Goal: Information Seeking & Learning: Learn about a topic

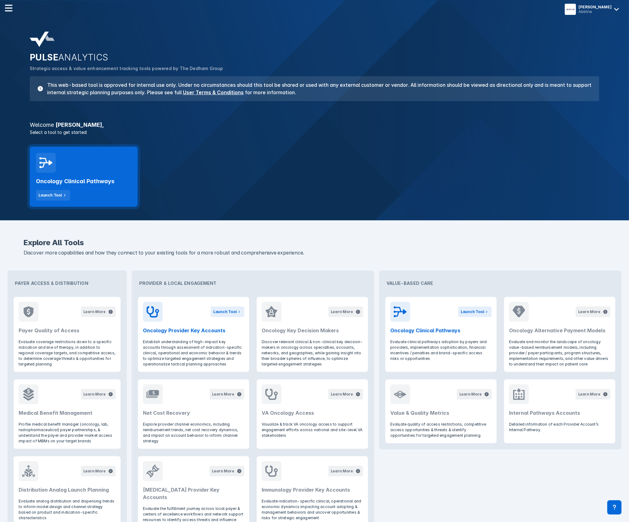
click at [94, 180] on h2 "Oncology Clinical Pathways" at bounding box center [75, 181] width 78 height 7
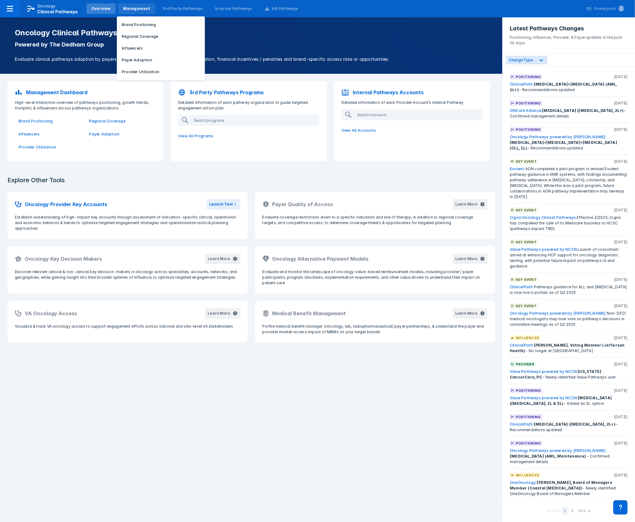
click at [134, 11] on div "Management" at bounding box center [136, 9] width 27 height 6
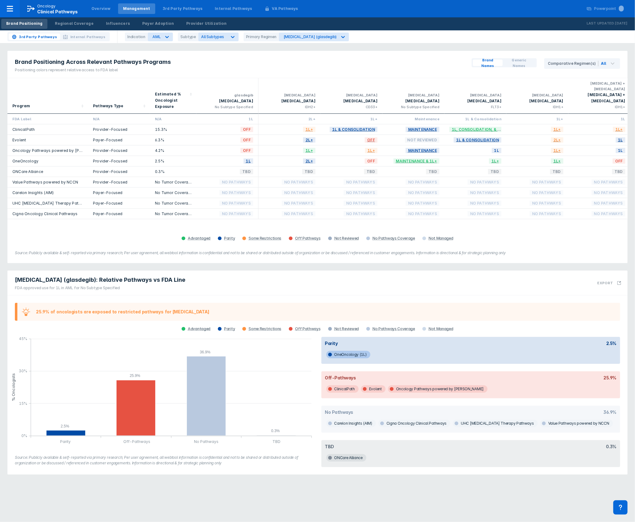
click at [26, 159] on link "OneOncology" at bounding box center [25, 161] width 26 height 5
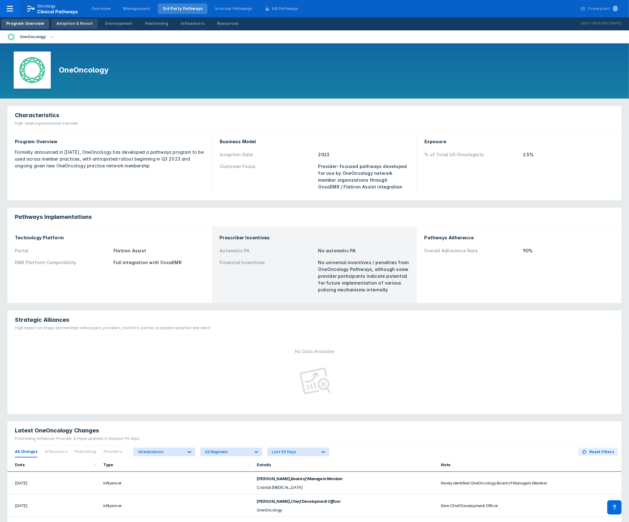
click at [66, 24] on div "Adoption & Reach" at bounding box center [74, 24] width 36 height 6
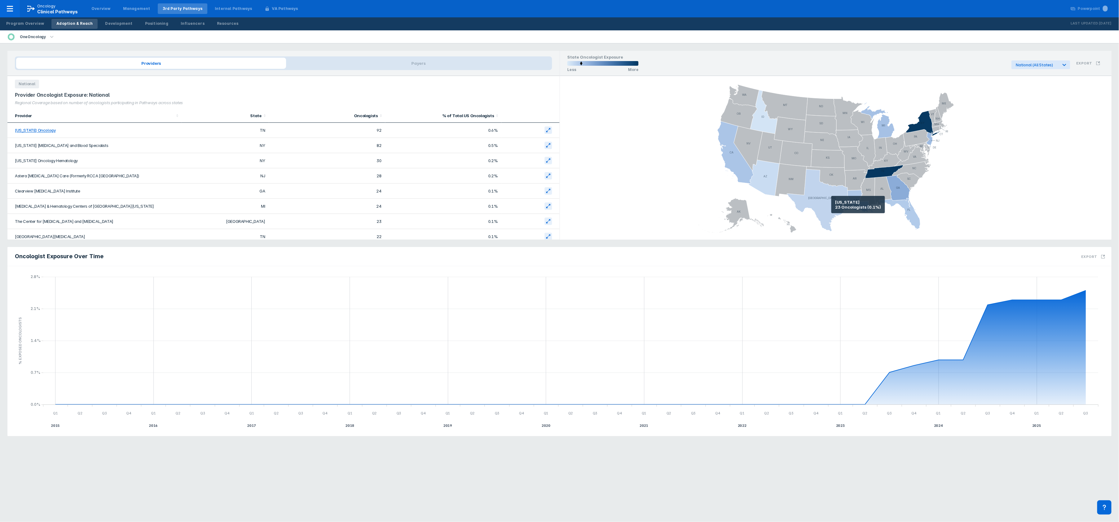
click at [635, 204] on icon at bounding box center [819, 200] width 64 height 62
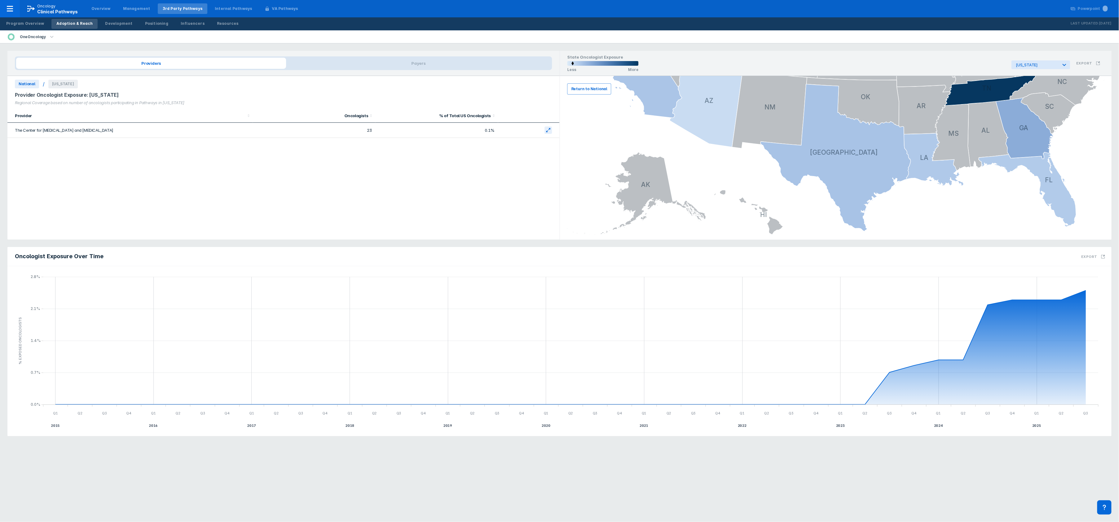
click at [594, 86] on span "Return to National" at bounding box center [589, 89] width 36 height 6
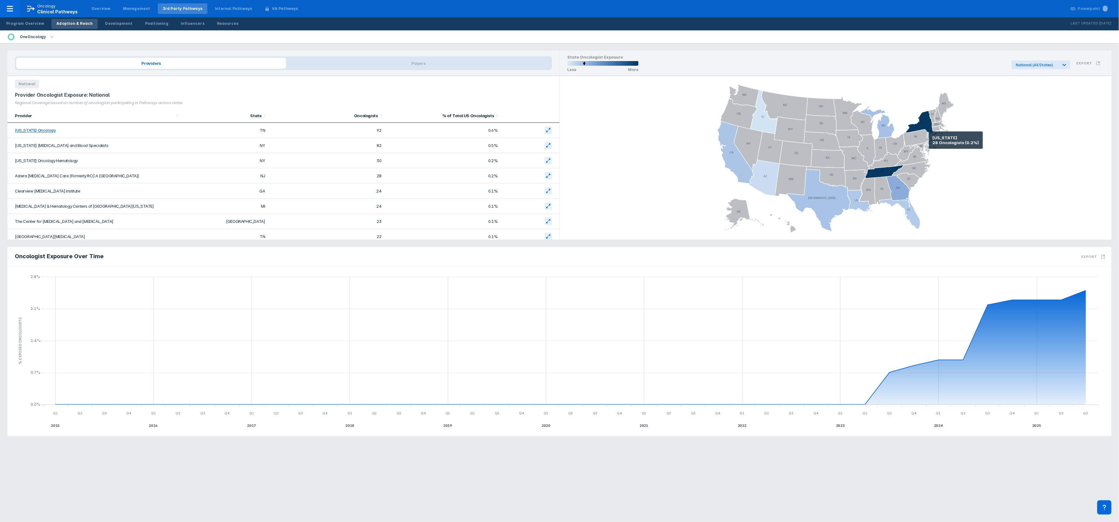
click at [635, 140] on icon at bounding box center [929, 139] width 6 height 14
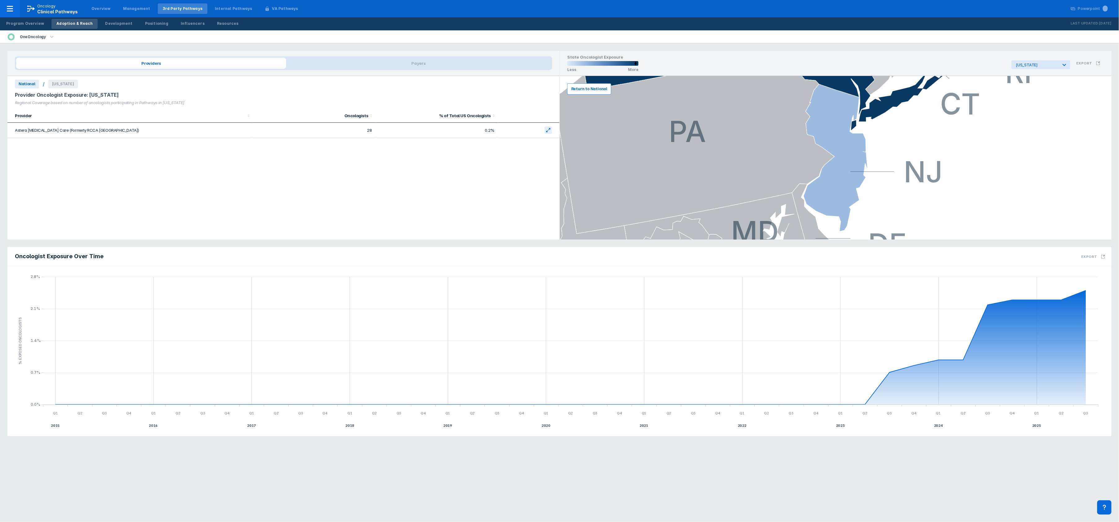
click at [579, 89] on span "Return to National" at bounding box center [589, 89] width 36 height 6
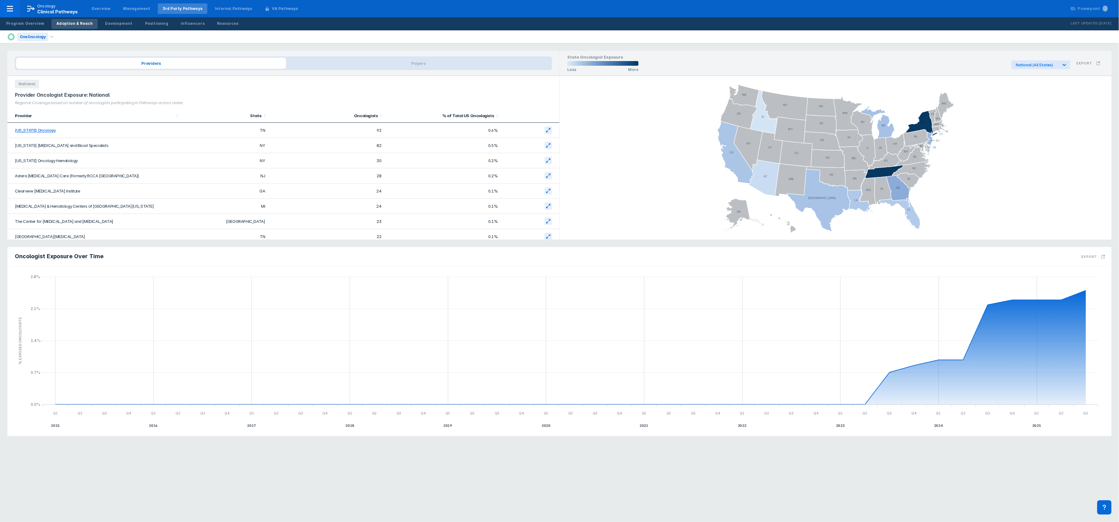
click at [36, 36] on div "OneOncology" at bounding box center [32, 37] width 31 height 9
click at [42, 130] on div "Value Pathways powered by NCCN" at bounding box center [52, 128] width 70 height 9
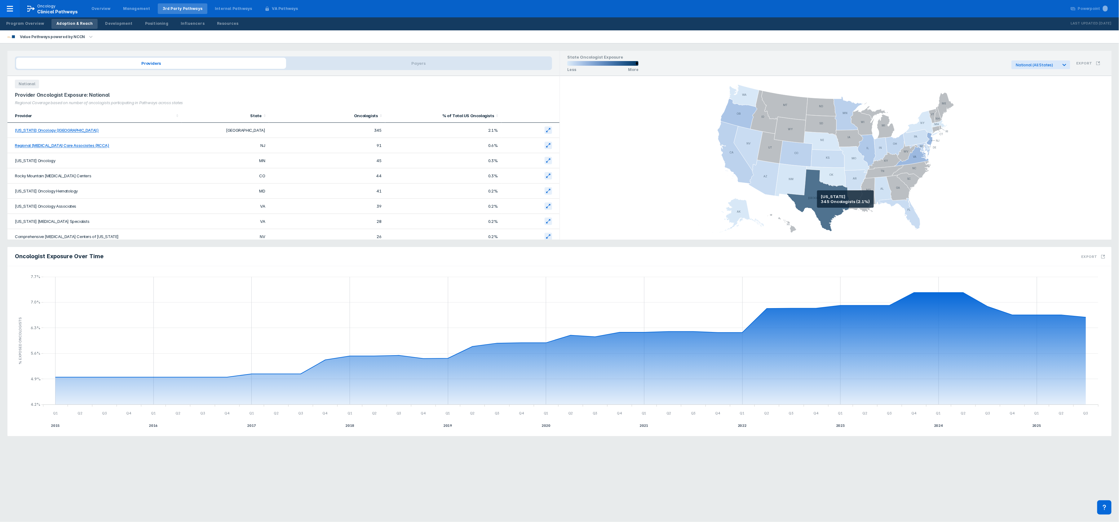
click at [635, 199] on icon at bounding box center [819, 200] width 64 height 62
